Goal: Find specific page/section: Find specific page/section

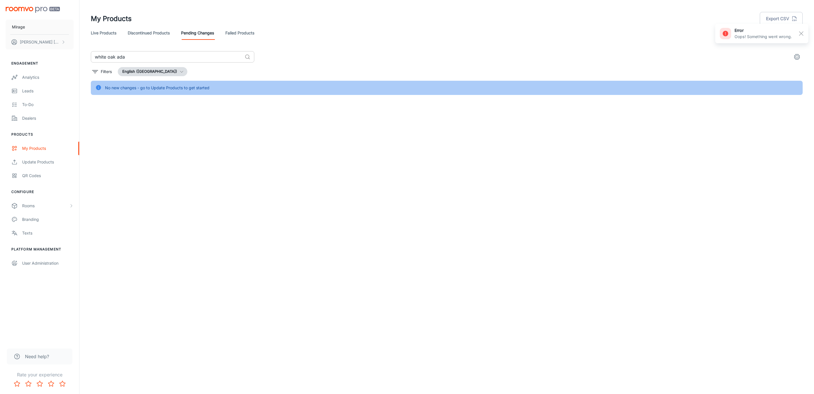
click at [147, 60] on input "white oak ada" at bounding box center [167, 56] width 152 height 11
type input "white oak [PERSON_NAME]"
click at [166, 34] on link "Discontinued Products" at bounding box center [149, 33] width 42 height 14
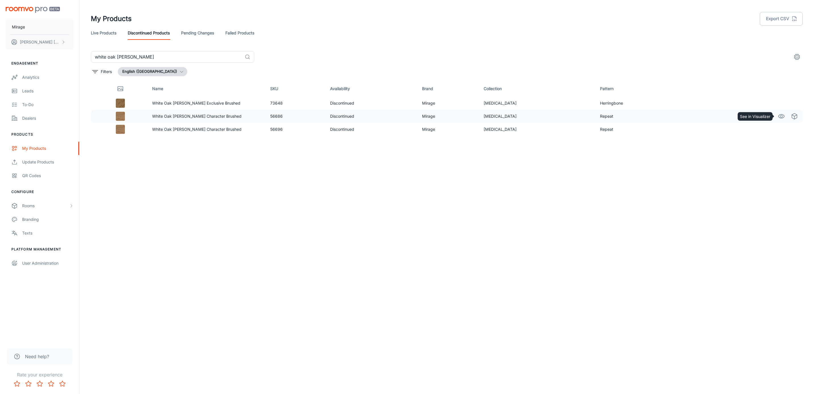
click at [781, 117] on circle "See in Visualizer" at bounding box center [782, 116] width 2 height 2
click at [783, 129] on circle "See in Visualizer" at bounding box center [782, 129] width 2 height 2
click at [137, 56] on input "white oak [PERSON_NAME]" at bounding box center [167, 56] width 152 height 11
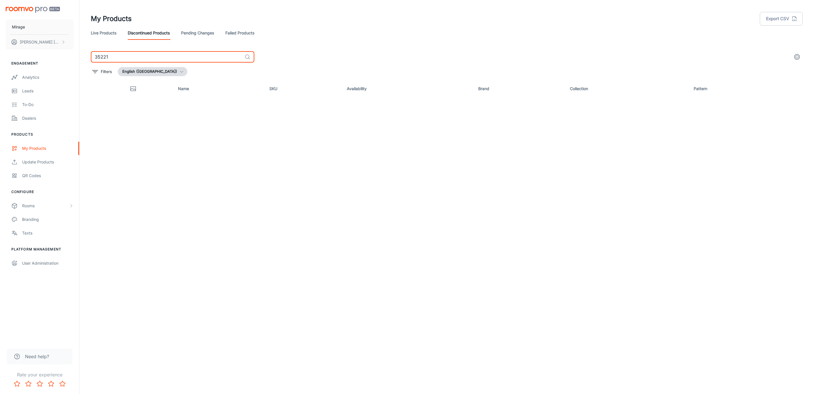
type input "35221"
click at [107, 33] on link "Live Products" at bounding box center [104, 33] width 26 height 14
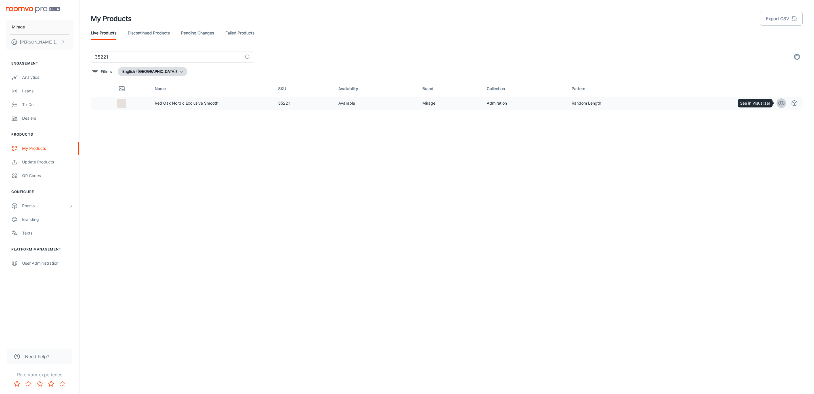
click at [781, 103] on icon "See in Visualizer" at bounding box center [781, 103] width 7 height 7
click at [143, 56] on input "35221" at bounding box center [167, 56] width 152 height 11
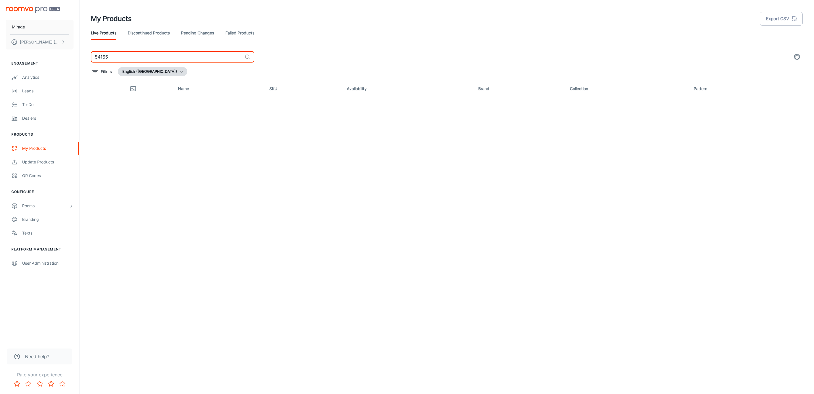
type input "54165"
click at [149, 34] on link "Discontinued Products" at bounding box center [149, 33] width 42 height 14
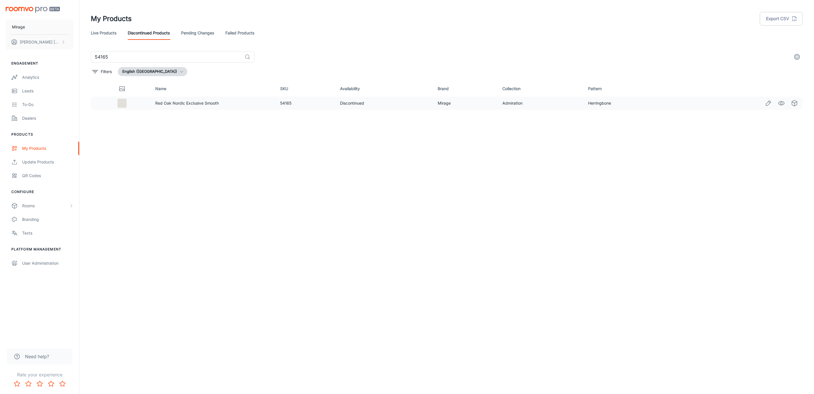
click at [780, 104] on icon "See in Visualizer" at bounding box center [781, 103] width 7 height 7
click at [154, 60] on input "54165" at bounding box center [167, 56] width 152 height 11
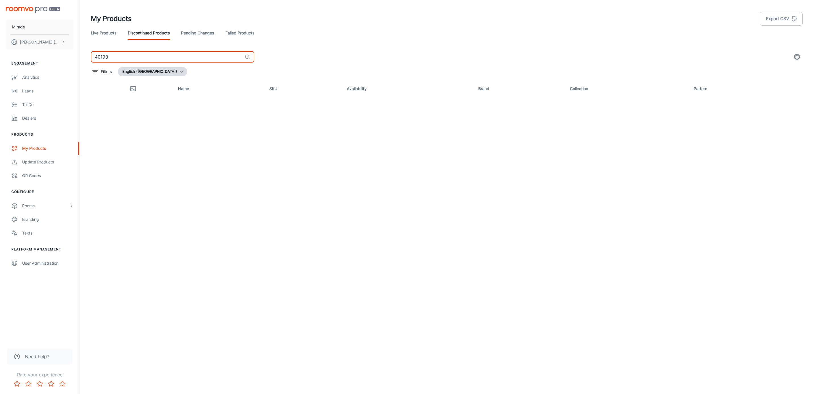
type input "40193"
click at [105, 28] on link "Live Products" at bounding box center [104, 33] width 26 height 14
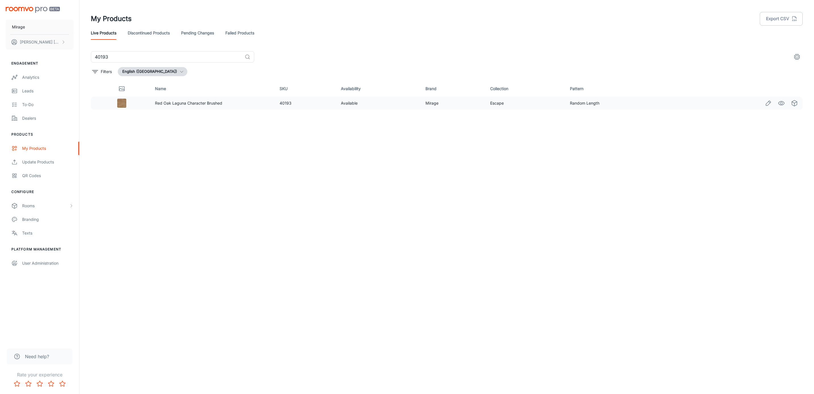
click at [782, 104] on circle "See in Visualizer" at bounding box center [782, 103] width 2 height 2
click at [145, 56] on input "40193" at bounding box center [167, 56] width 152 height 11
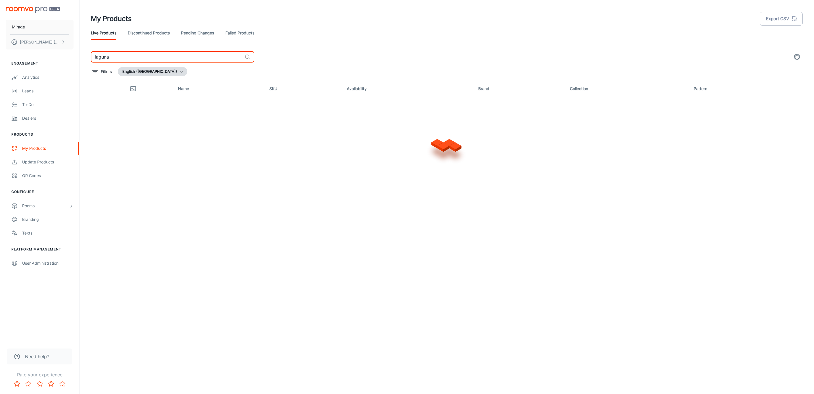
type input "laguna"
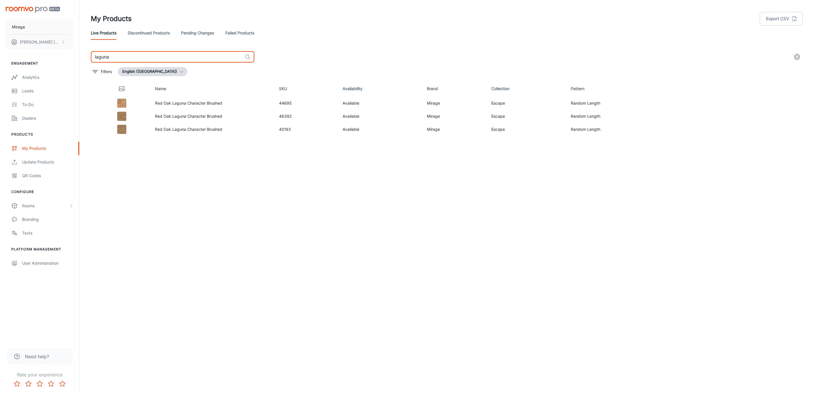
click at [165, 36] on link "Discontinued Products" at bounding box center [149, 33] width 42 height 14
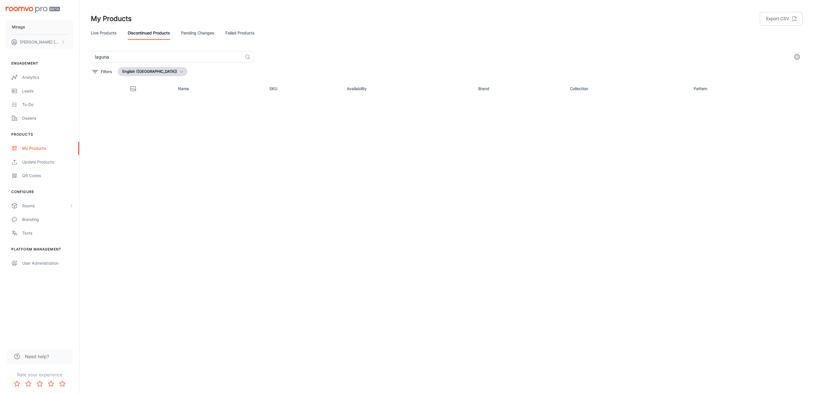
click at [245, 31] on link "Failed Products" at bounding box center [239, 33] width 29 height 14
click at [101, 34] on link "Live Products" at bounding box center [104, 33] width 26 height 14
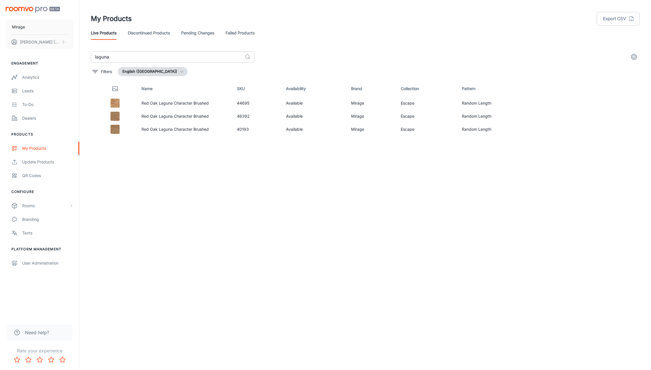
click at [109, 57] on input "laguna" at bounding box center [167, 56] width 152 height 11
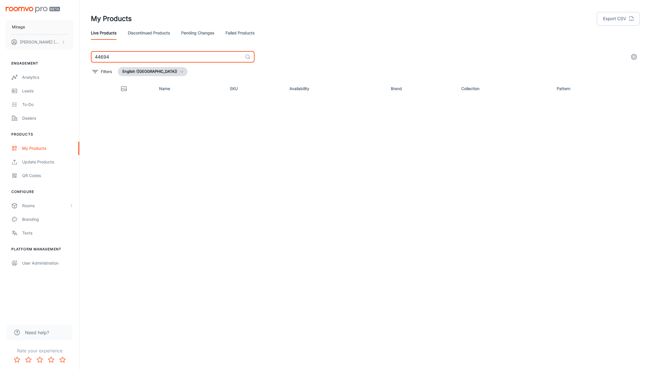
type input "44694"
click at [160, 31] on link "Discontinued Products" at bounding box center [149, 33] width 42 height 14
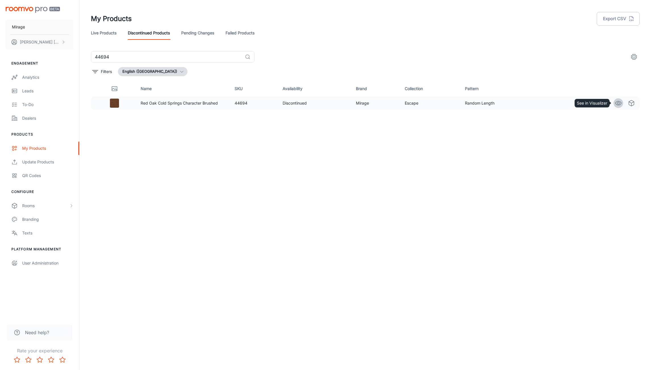
click at [621, 103] on icon "See in Visualizer" at bounding box center [618, 103] width 6 height 4
click at [616, 102] on icon "See in Visualizer" at bounding box center [618, 103] width 6 height 4
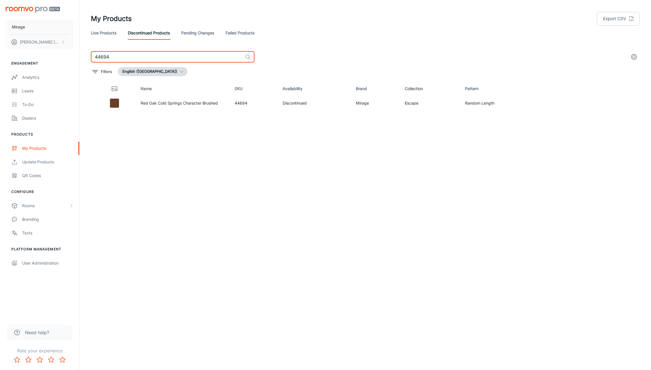
click at [117, 52] on input "44694" at bounding box center [167, 56] width 152 height 11
click at [615, 103] on icon "See in Visualizer" at bounding box center [618, 103] width 6 height 4
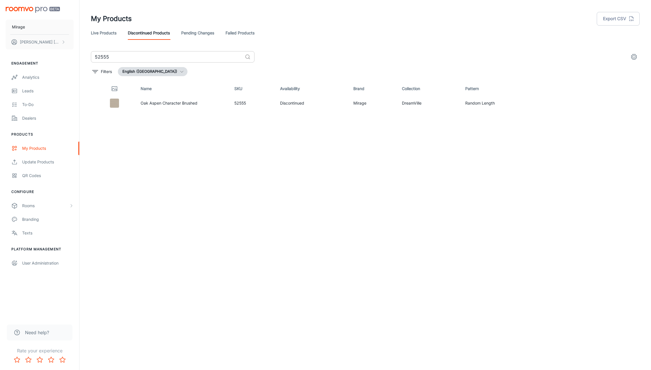
click at [135, 60] on input "52555" at bounding box center [167, 56] width 152 height 11
click at [619, 103] on circle "See in Visualizer" at bounding box center [618, 103] width 2 height 2
click at [143, 55] on input "56685" at bounding box center [167, 56] width 152 height 11
click at [617, 102] on icon "See in Visualizer" at bounding box center [618, 103] width 7 height 7
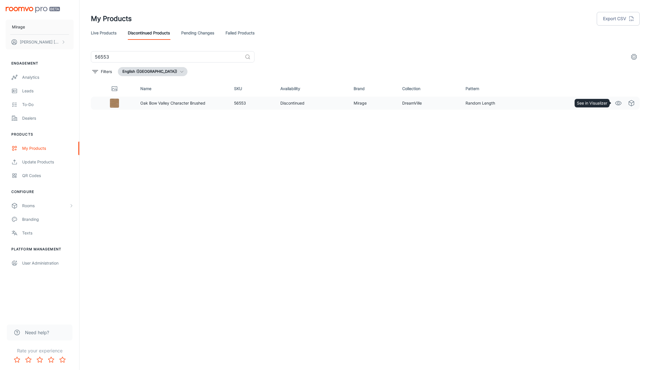
click at [617, 101] on icon "See in Visualizer" at bounding box center [618, 103] width 6 height 4
click at [129, 57] on input "56553" at bounding box center [167, 56] width 152 height 11
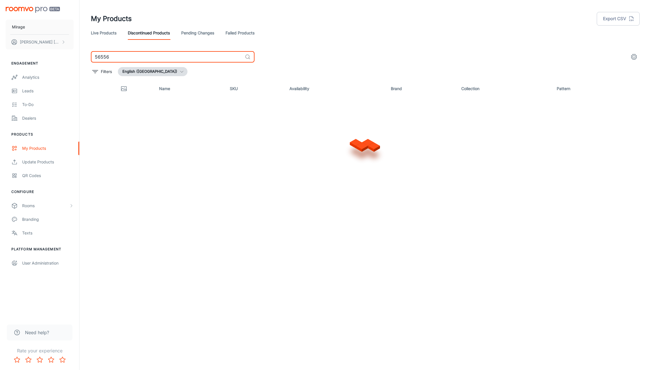
type input "56556"
click at [102, 31] on link "Live Products" at bounding box center [104, 33] width 26 height 14
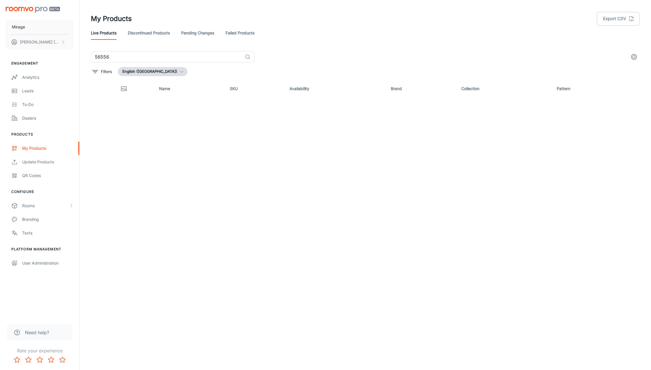
click at [205, 33] on link "Pending Changes" at bounding box center [197, 33] width 33 height 14
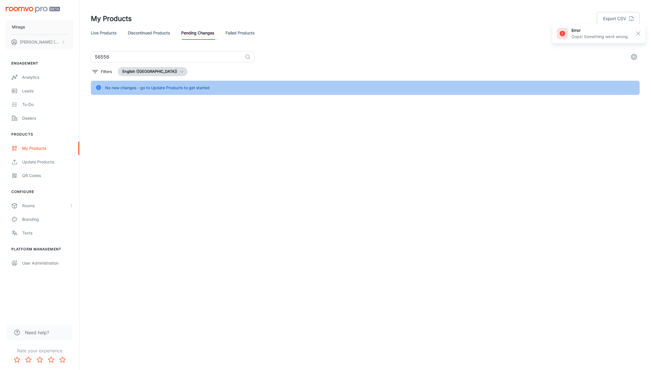
click at [240, 29] on link "Failed Products" at bounding box center [239, 33] width 29 height 14
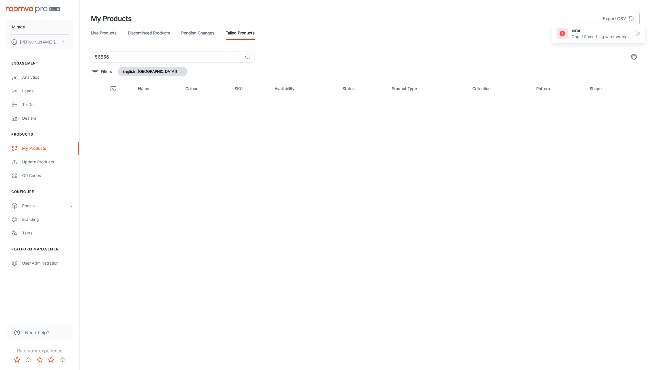
click at [151, 33] on link "Discontinued Products" at bounding box center [149, 33] width 42 height 14
click at [106, 32] on link "Live Products" at bounding box center [104, 33] width 26 height 14
click at [101, 61] on input "56556" at bounding box center [167, 56] width 152 height 11
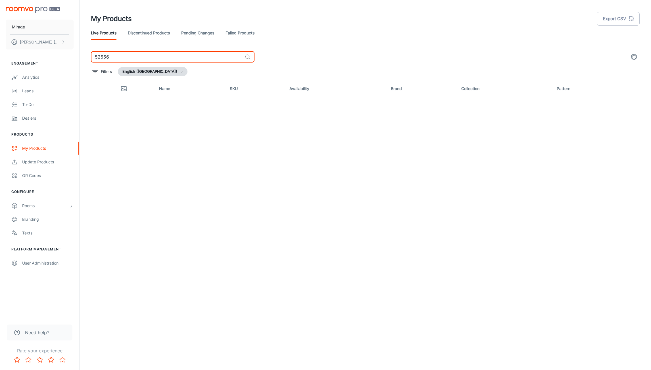
type input "52556"
click at [142, 38] on link "Discontinued Products" at bounding box center [149, 33] width 42 height 14
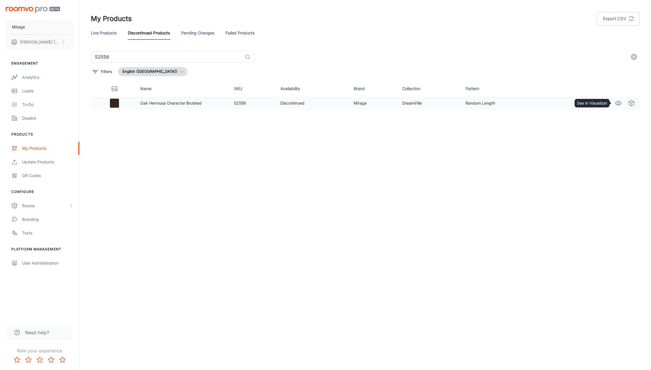
click at [615, 101] on icon "See in Visualizer" at bounding box center [618, 103] width 7 height 7
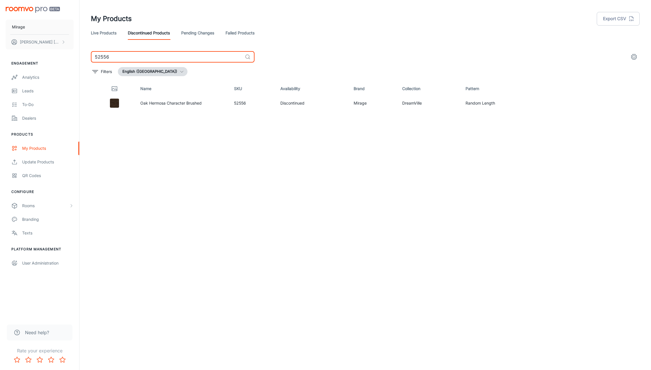
click at [118, 59] on input "52556" at bounding box center [167, 56] width 152 height 11
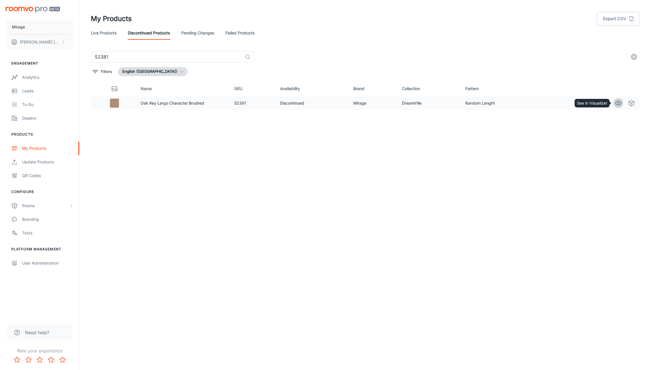
click at [618, 103] on icon "See in Visualizer" at bounding box center [618, 103] width 7 height 7
click at [151, 57] on input "52381" at bounding box center [167, 56] width 152 height 11
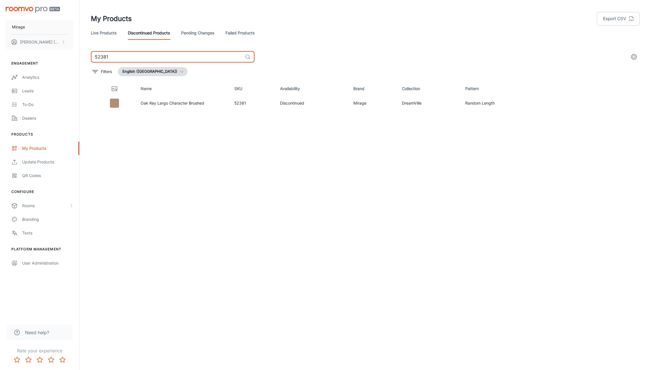
click at [151, 57] on input "52381" at bounding box center [167, 56] width 152 height 11
type input "cold springs"
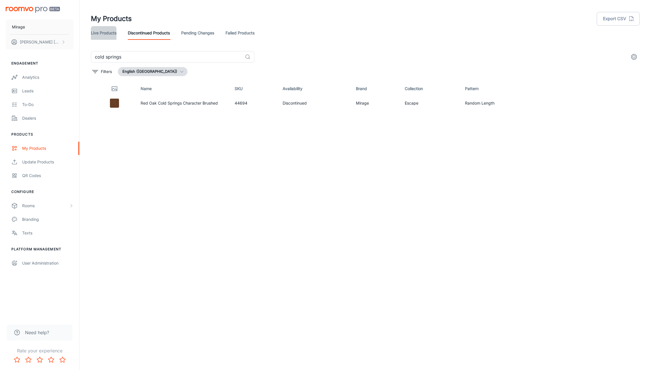
click at [106, 33] on link "Live Products" at bounding box center [104, 33] width 26 height 14
click at [142, 33] on link "Discontinued Products" at bounding box center [149, 33] width 42 height 14
click at [106, 33] on link "Live Products" at bounding box center [104, 33] width 26 height 14
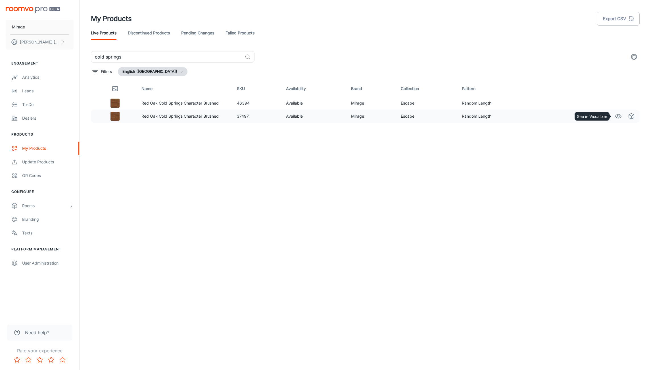
click at [618, 115] on circle "See in Visualizer" at bounding box center [618, 116] width 2 height 2
click at [146, 31] on link "Discontinued Products" at bounding box center [149, 33] width 42 height 14
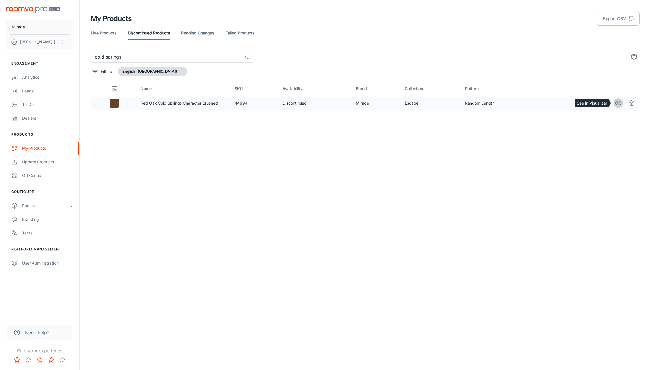
click at [617, 102] on icon "See in Visualizer" at bounding box center [618, 103] width 7 height 7
click at [606, 103] on icon "Edit" at bounding box center [605, 103] width 7 height 7
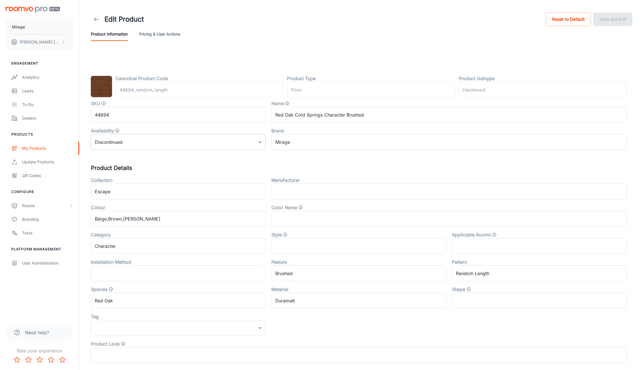
click at [247, 141] on body "Mirage [PERSON_NAME] Engagement Analytics Leads To-do Dealers Products My Produ…" at bounding box center [322, 185] width 644 height 370
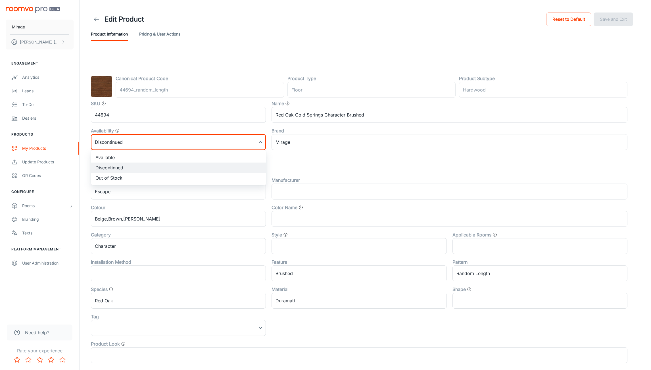
click at [247, 142] on div at bounding box center [325, 185] width 651 height 370
click at [159, 35] on button "Pricing & User Actions" at bounding box center [159, 34] width 41 height 14
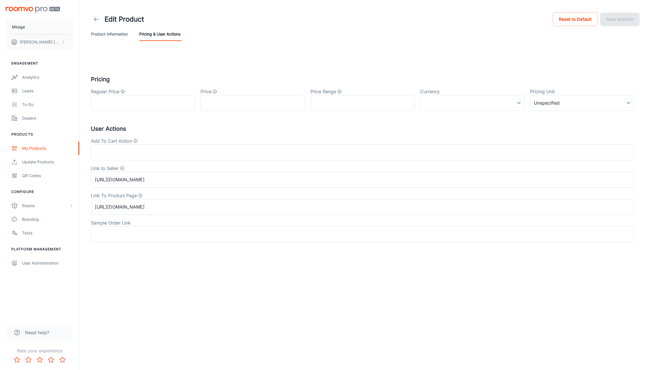
click at [97, 18] on icon at bounding box center [96, 19] width 7 height 7
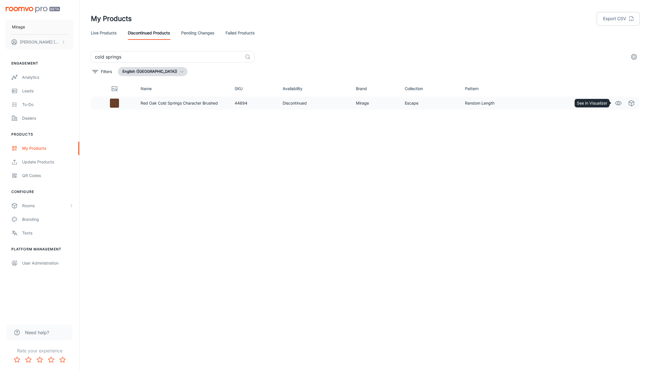
click at [617, 102] on icon "See in Visualizer" at bounding box center [618, 103] width 7 height 7
click at [113, 58] on input "cold springs" at bounding box center [167, 56] width 152 height 11
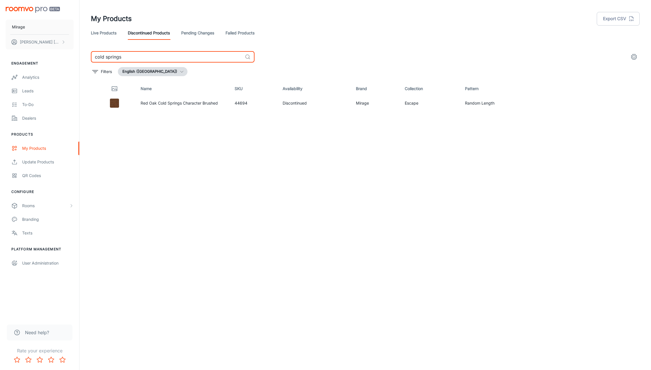
click at [113, 58] on input "cold springs" at bounding box center [167, 56] width 152 height 11
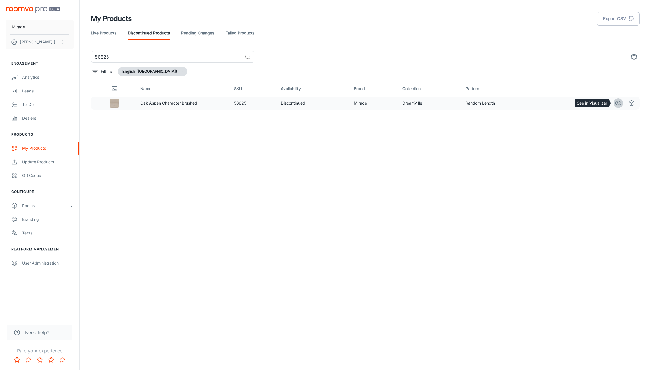
click at [618, 103] on icon "See in Visualizer" at bounding box center [618, 103] width 7 height 7
click at [128, 58] on input "56625" at bounding box center [167, 56] width 152 height 11
click at [617, 101] on icon "See in Visualizer" at bounding box center [618, 103] width 7 height 7
click at [138, 54] on input "56641" at bounding box center [167, 56] width 152 height 11
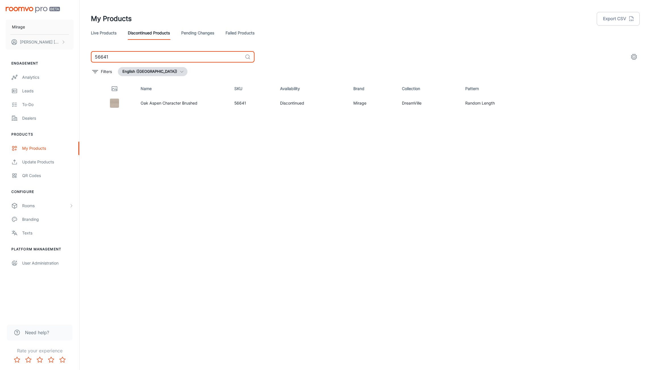
click at [138, 54] on input "56641" at bounding box center [167, 56] width 152 height 11
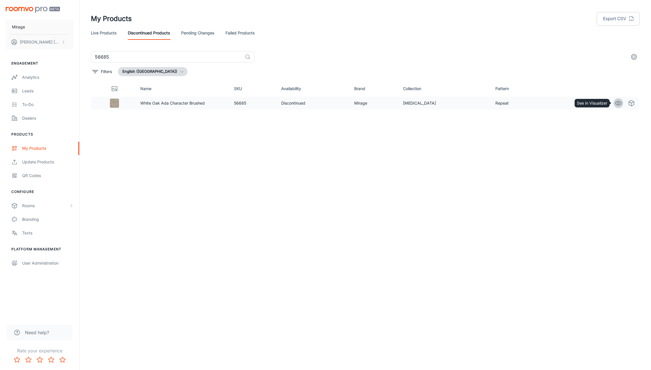
click at [618, 103] on icon "See in Visualizer" at bounding box center [618, 103] width 7 height 7
click at [145, 57] on input "56685" at bounding box center [167, 56] width 152 height 11
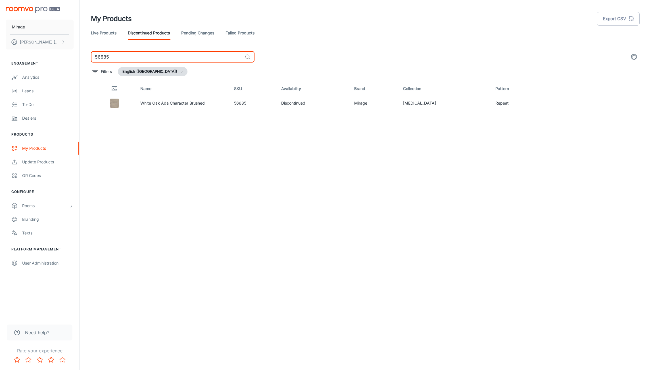
click at [145, 57] on input "56685" at bounding box center [167, 56] width 152 height 11
click at [618, 103] on icon "See in Visualizer" at bounding box center [618, 103] width 7 height 7
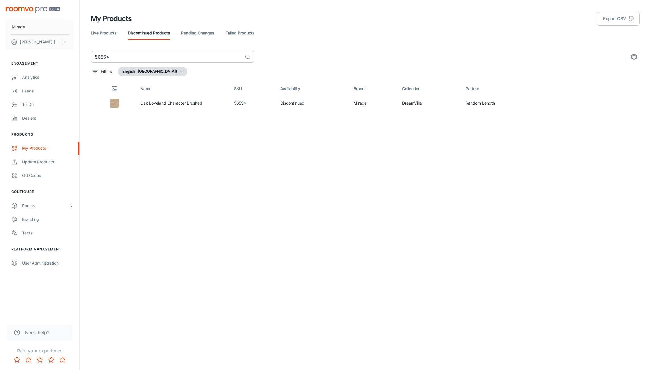
click at [146, 55] on input "56554" at bounding box center [167, 56] width 152 height 11
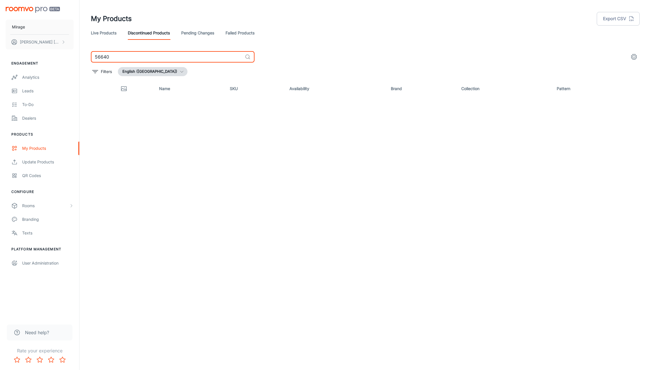
type input "56640"
click at [89, 32] on header "My Products Export CSV Live Products Discontinued Products Pending Changes Fail…" at bounding box center [365, 25] width 562 height 51
click at [100, 34] on link "Live Products" at bounding box center [104, 33] width 26 height 14
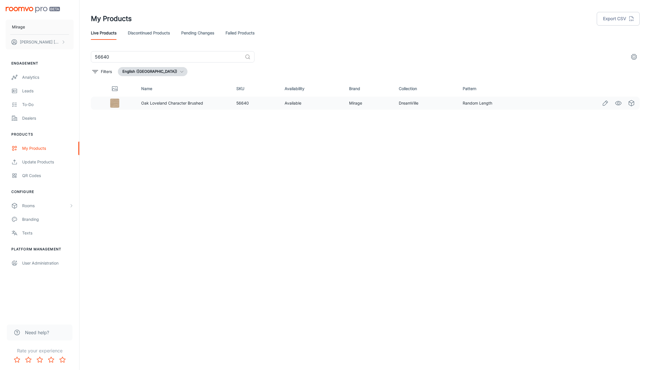
click at [616, 105] on icon "See in Visualizer" at bounding box center [618, 103] width 7 height 7
click at [133, 57] on input "56640" at bounding box center [167, 56] width 152 height 11
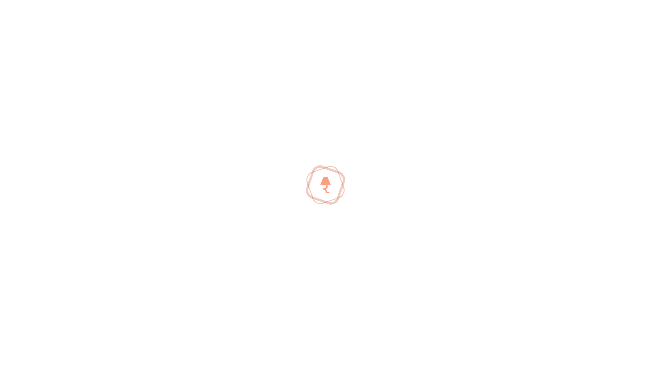
type input "5"
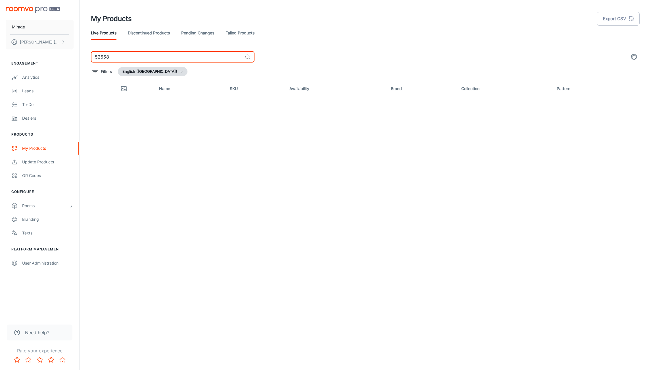
type input "52558"
click at [150, 34] on link "Discontinued Products" at bounding box center [149, 33] width 42 height 14
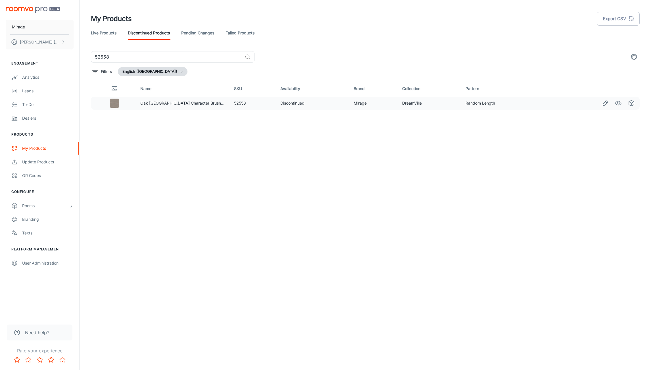
click at [618, 106] on icon "See in Visualizer" at bounding box center [618, 103] width 7 height 7
click at [135, 61] on input "52558" at bounding box center [167, 56] width 152 height 11
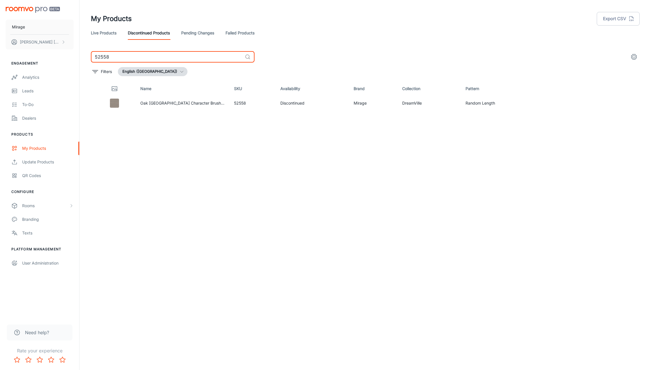
click at [135, 61] on input "52558" at bounding box center [167, 56] width 152 height 11
type input "56551"
click at [617, 100] on icon "See in Visualizer" at bounding box center [618, 103] width 7 height 7
